Goal: Task Accomplishment & Management: Manage account settings

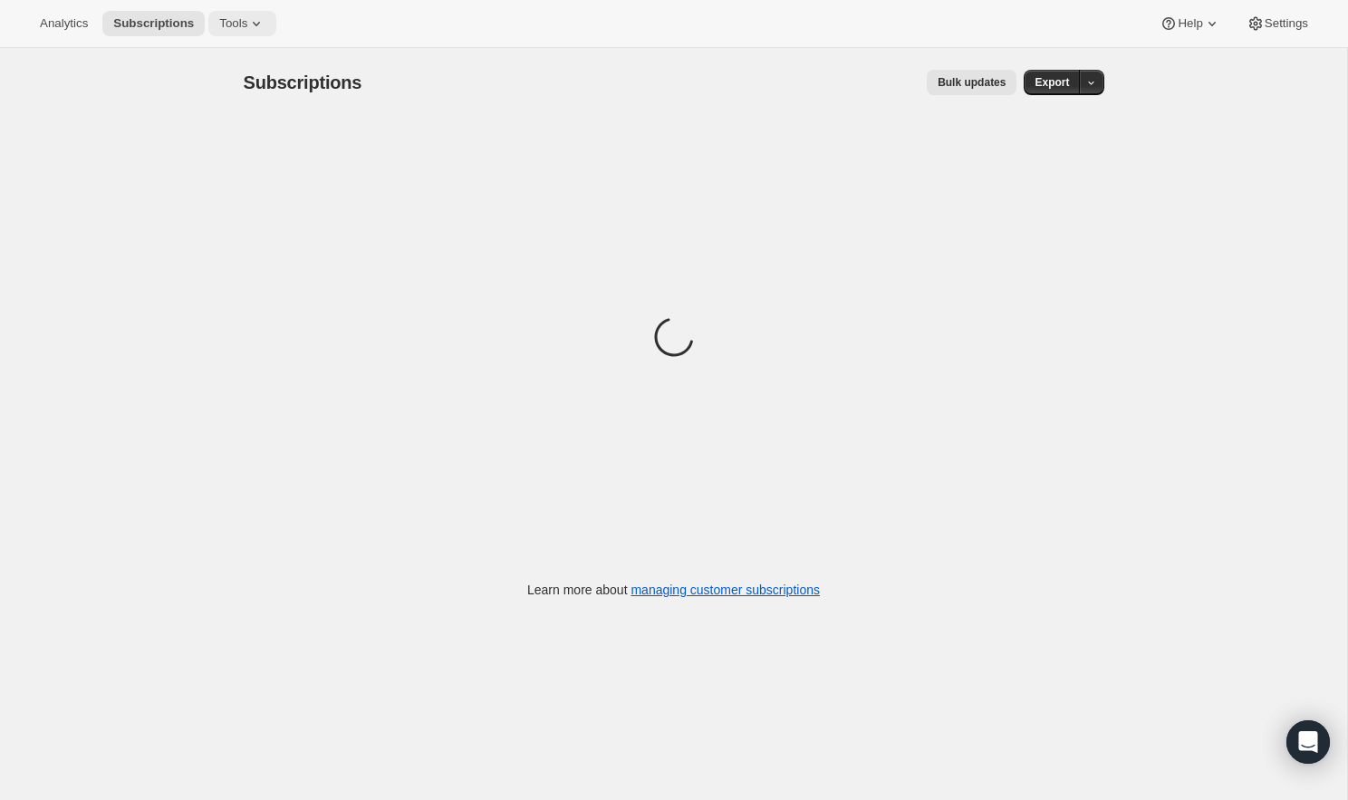
click at [246, 24] on span "Tools" at bounding box center [233, 23] width 28 height 14
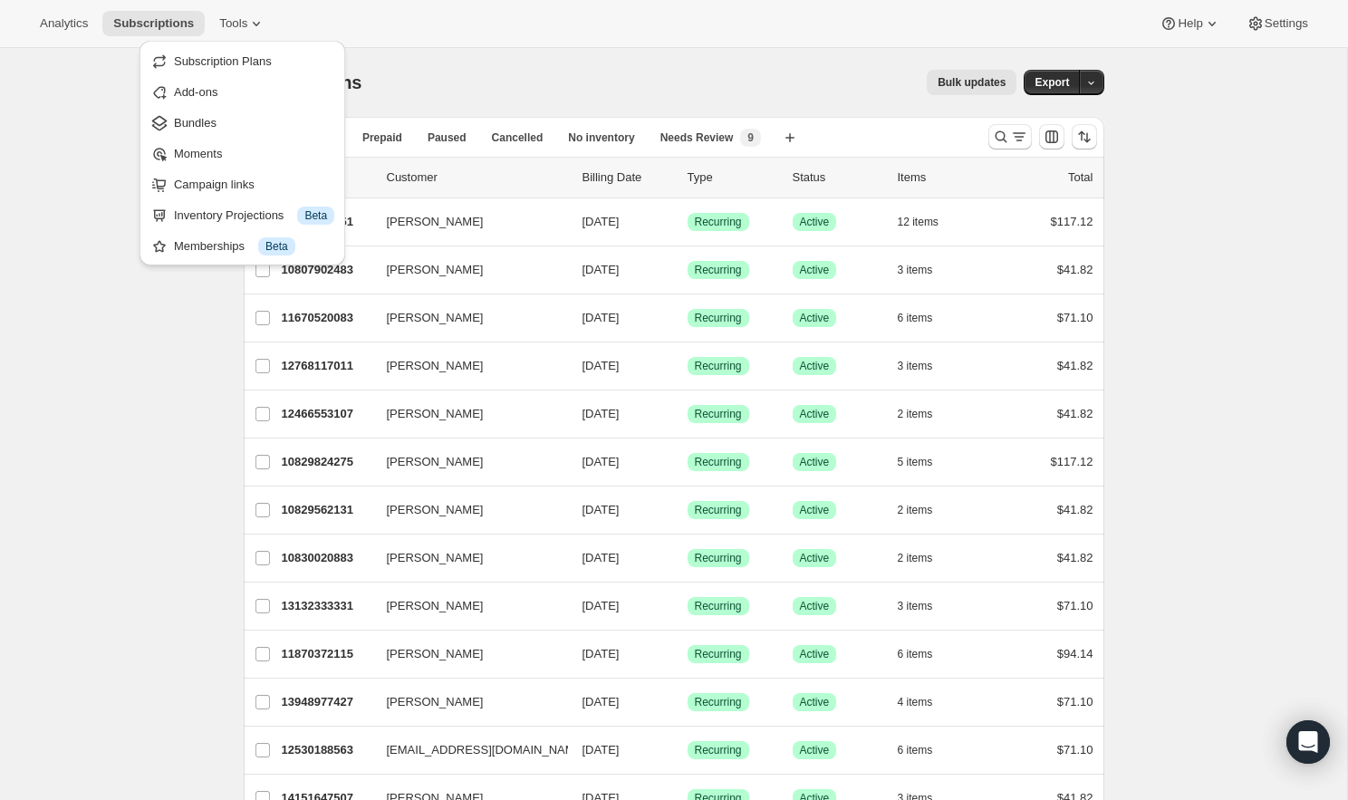
click at [386, 18] on div "Analytics Subscriptions Tools Help Settings" at bounding box center [674, 24] width 1348 height 48
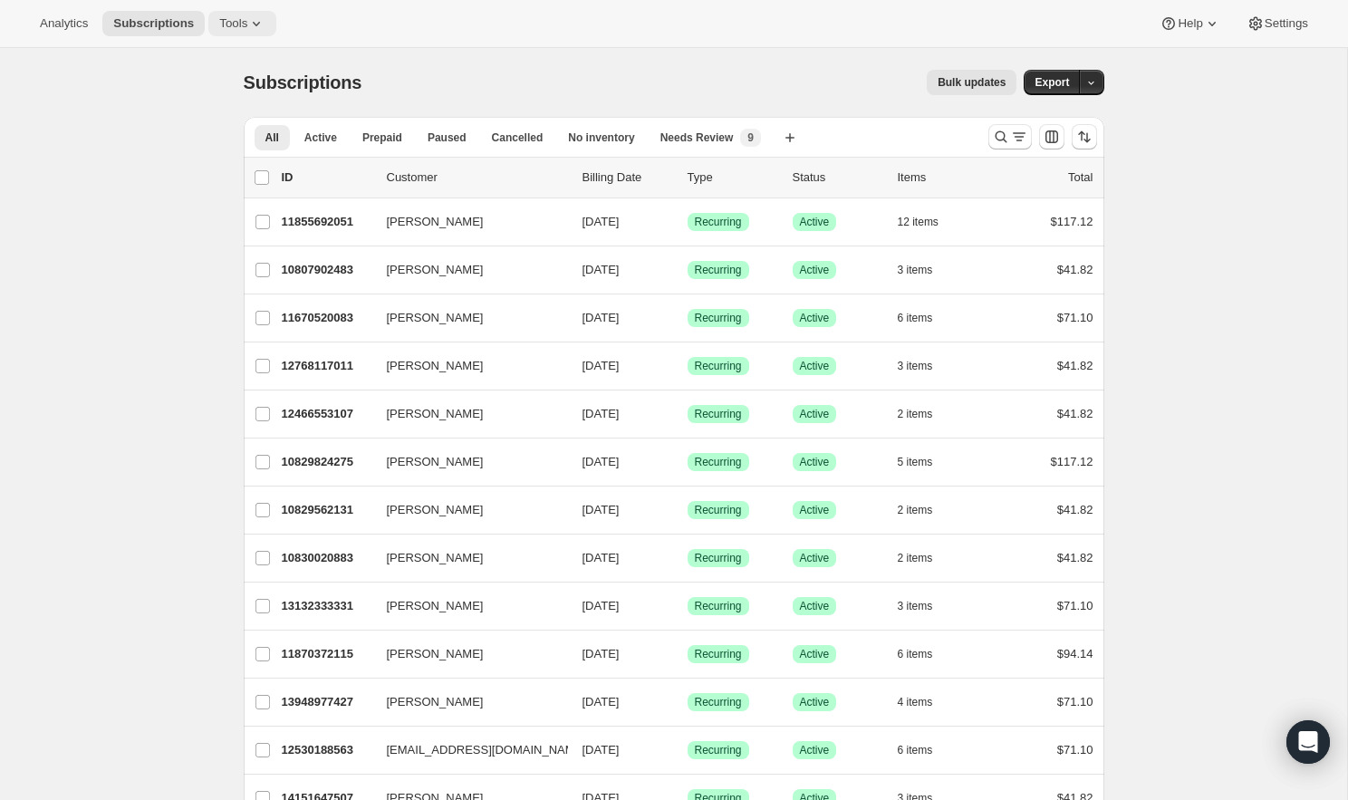
click at [239, 14] on button "Tools" at bounding box center [242, 23] width 68 height 25
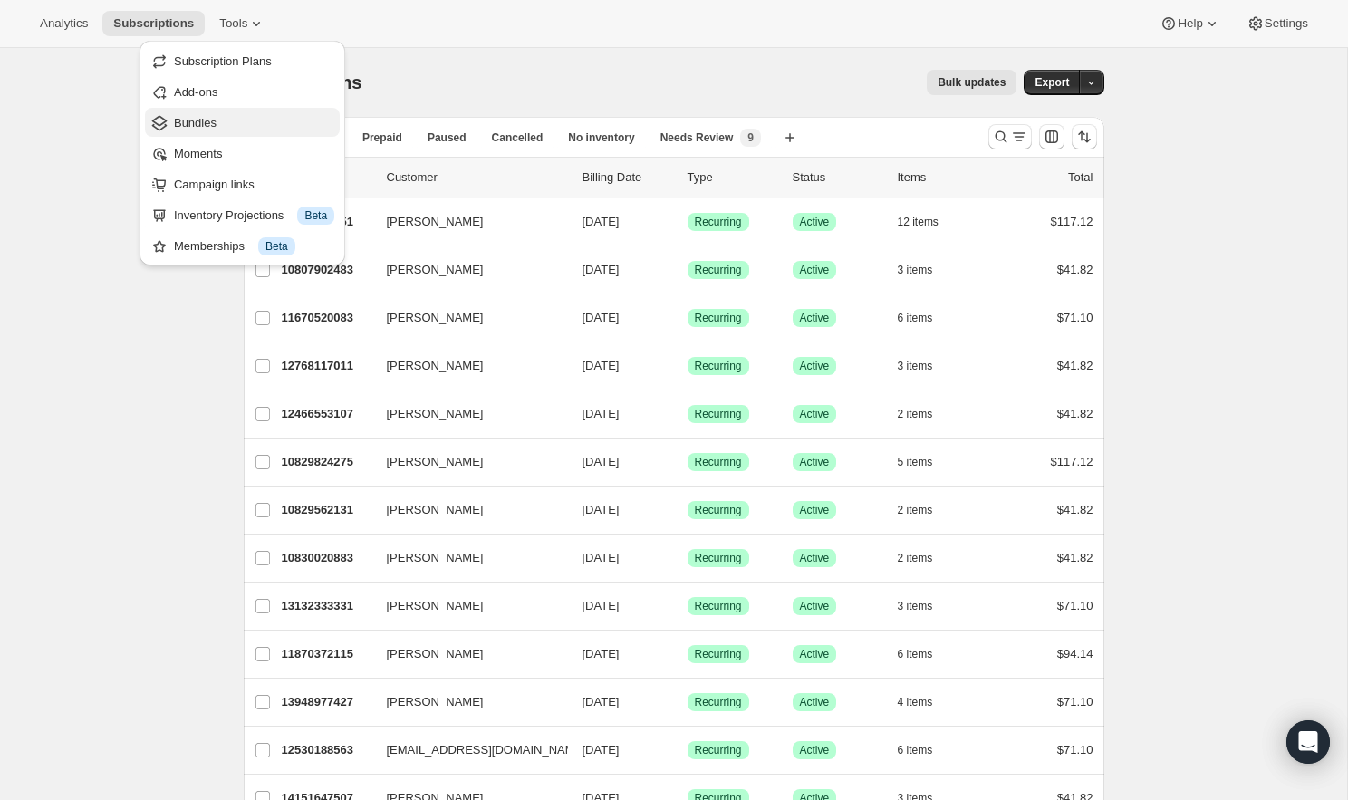
click at [237, 130] on span "Bundles" at bounding box center [254, 123] width 160 height 18
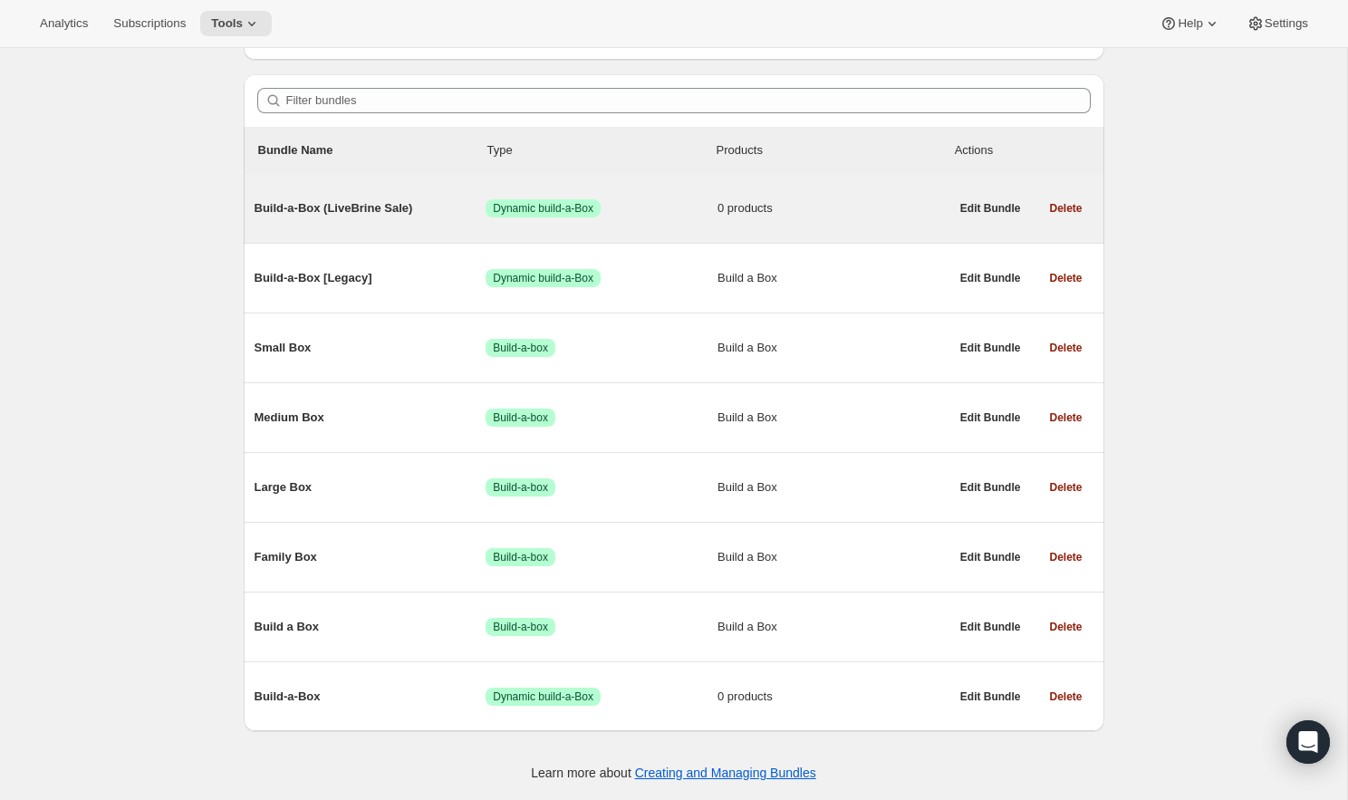
scroll to position [140, 0]
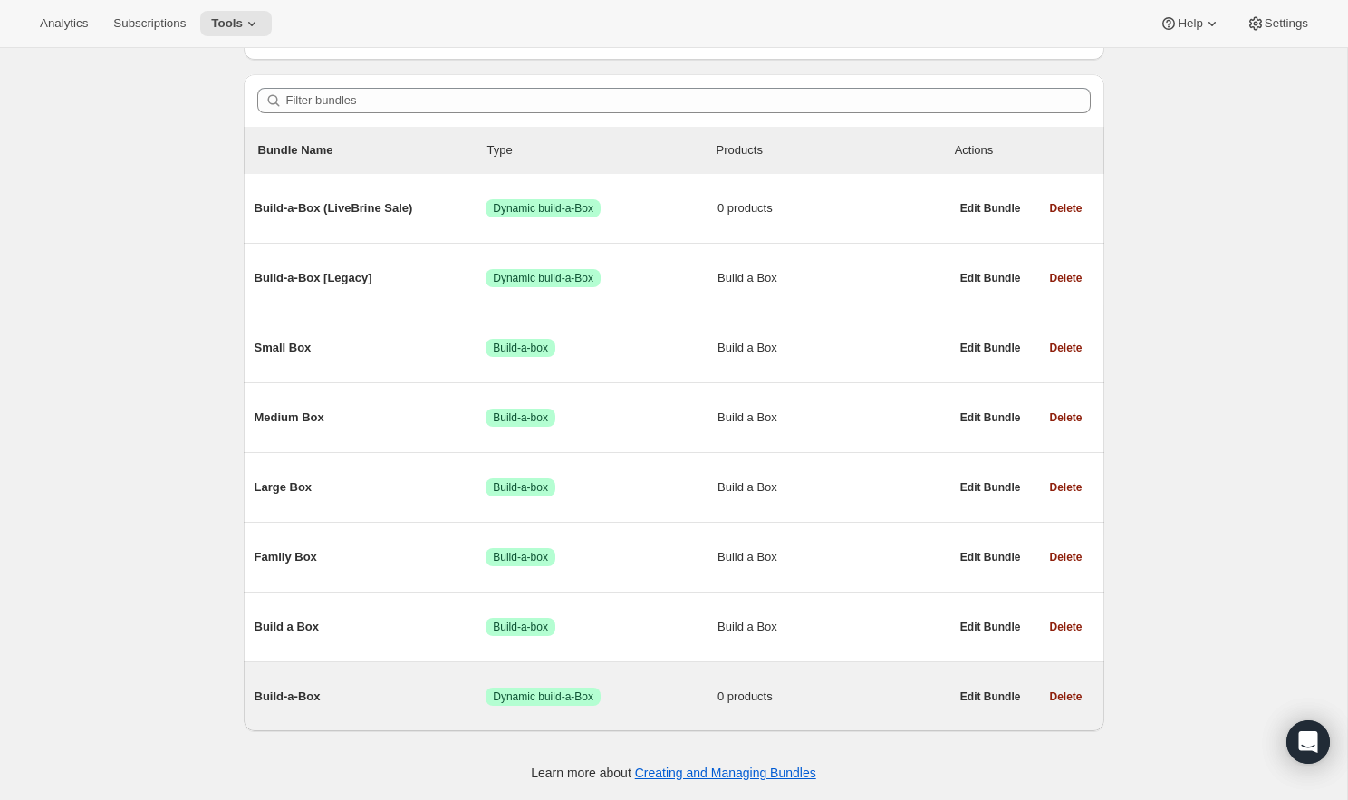
click at [418, 706] on div "Build-a-Box Success Dynamic build-a-Box 0 products" at bounding box center [602, 696] width 695 height 47
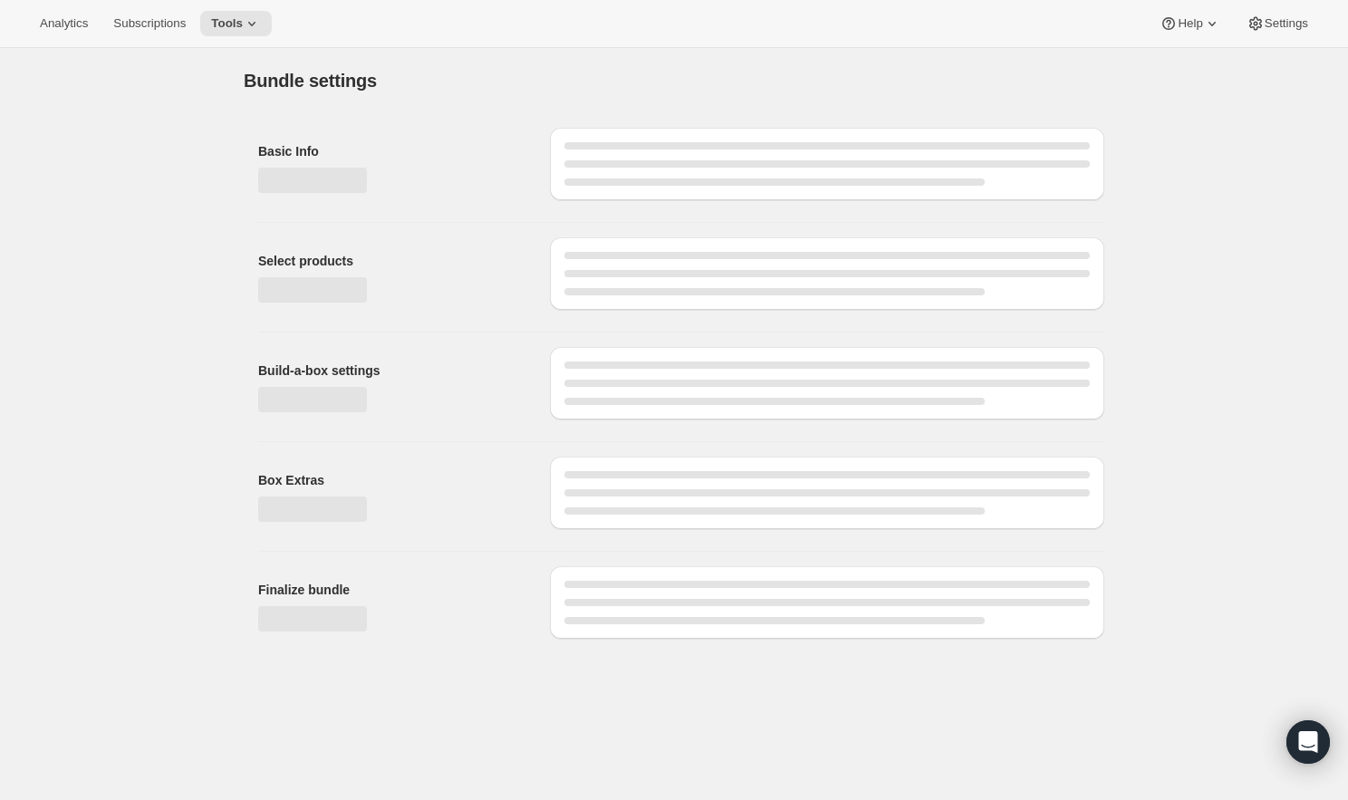
type input "Build-a-Box"
checkbox input "true"
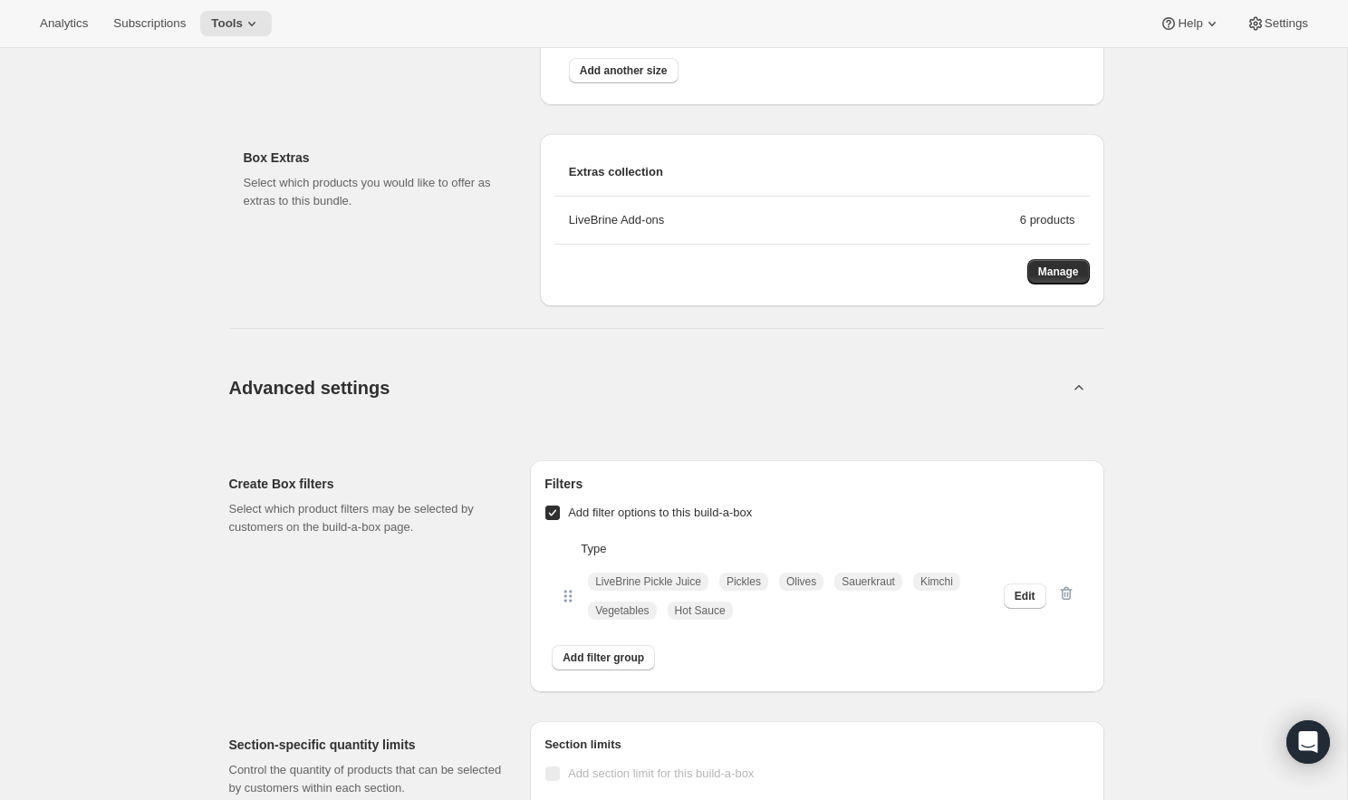
scroll to position [6317, 0]
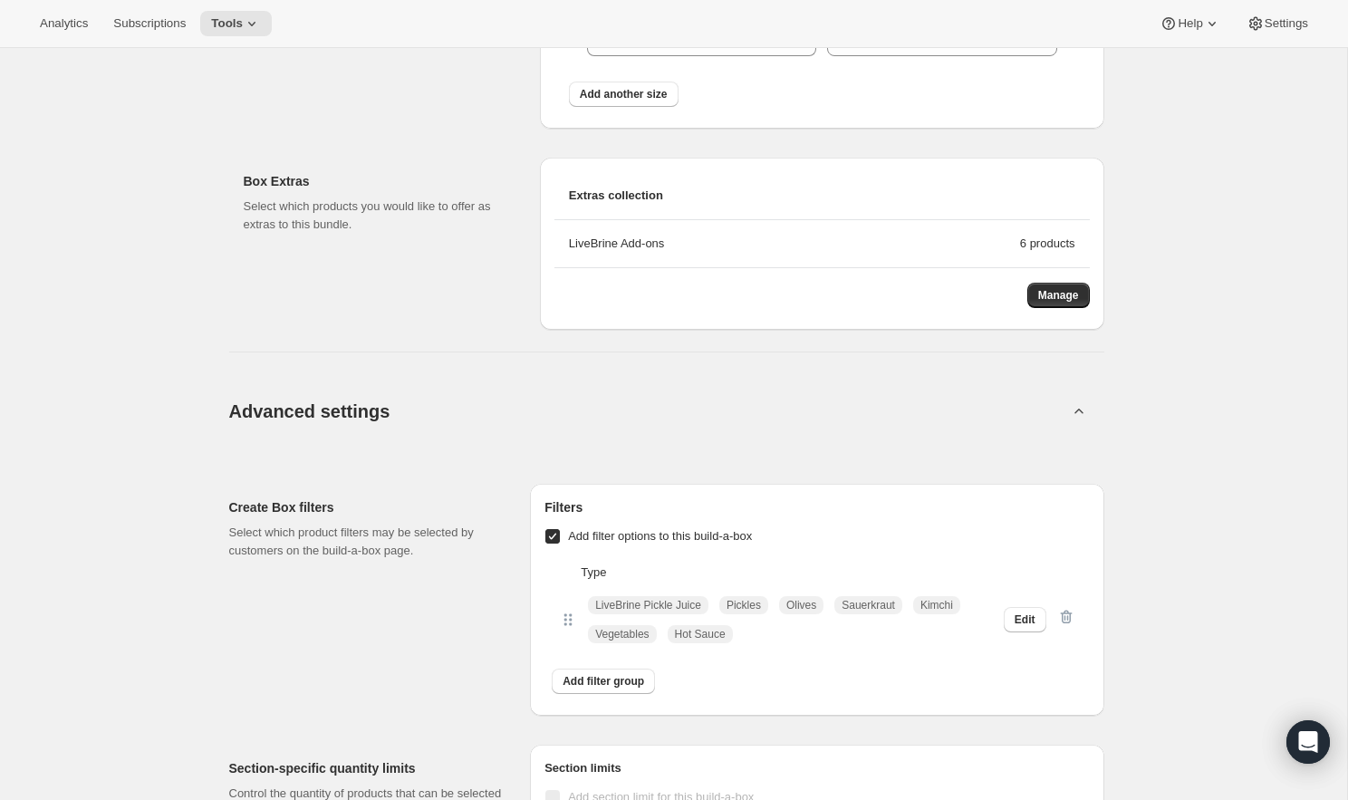
click at [979, 244] on div "LiveBrine Add-ons" at bounding box center [794, 244] width 451 height 18
click at [1063, 296] on span "Manage" at bounding box center [1058, 295] width 41 height 14
